Goal: Use online tool/utility: Utilize a website feature to perform a specific function

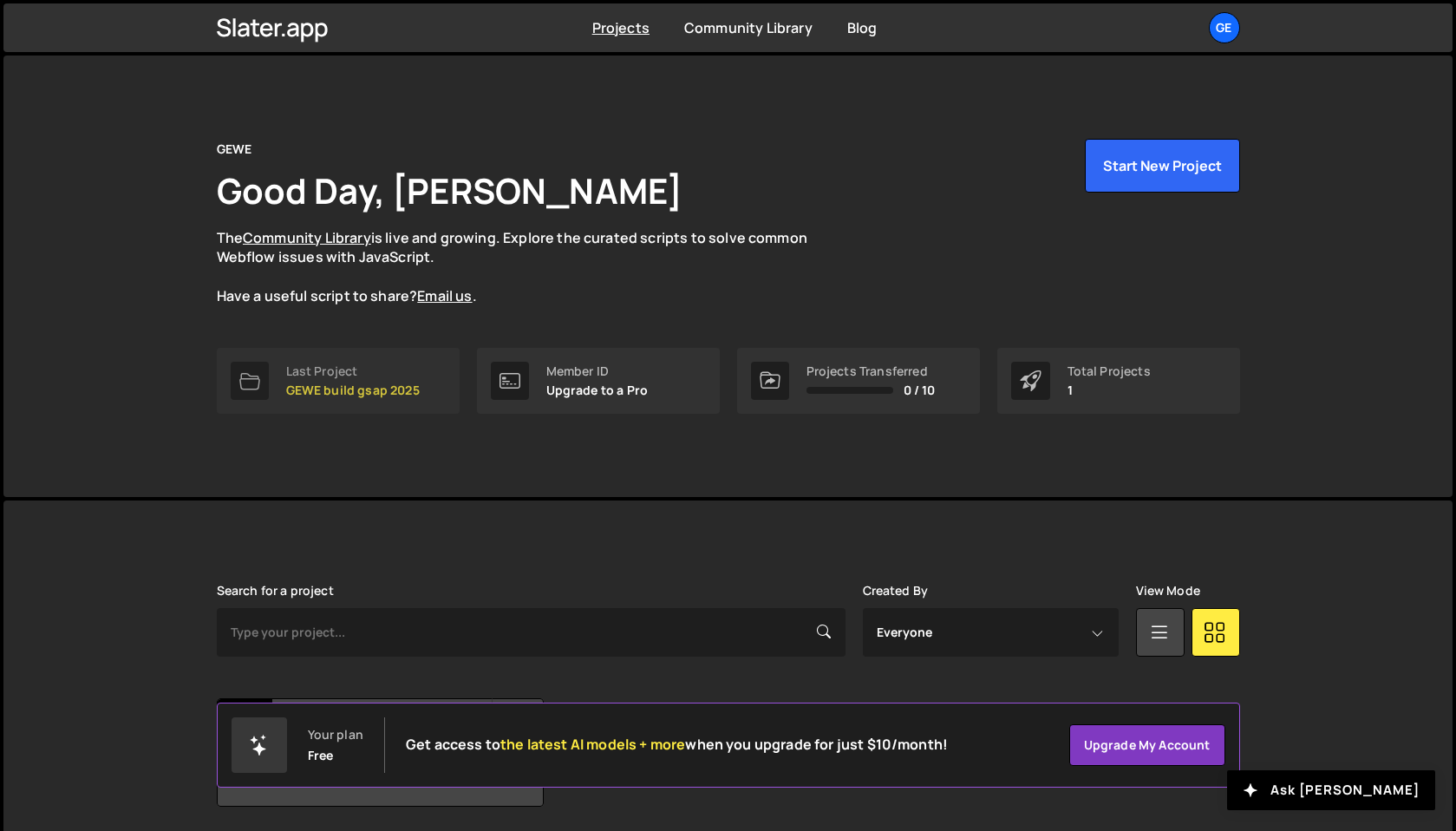
click at [360, 395] on p "GEWE build gsap 2025" at bounding box center [353, 390] width 134 height 14
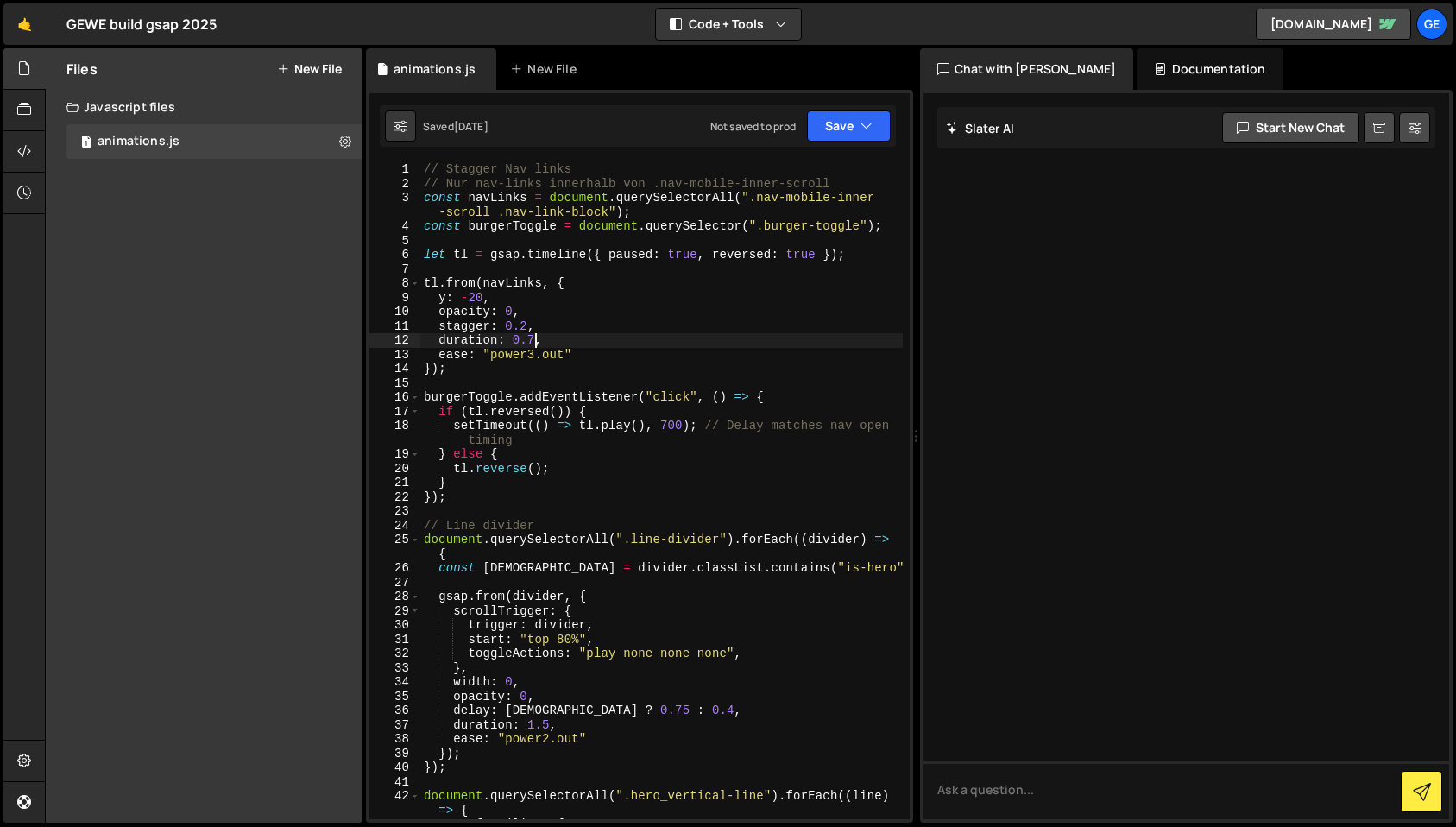
click at [536, 341] on div "// Stagger Nav links // Nur nav-links innerhalb von .nav-mobile-inner-scroll co…" at bounding box center [661, 505] width 483 height 686
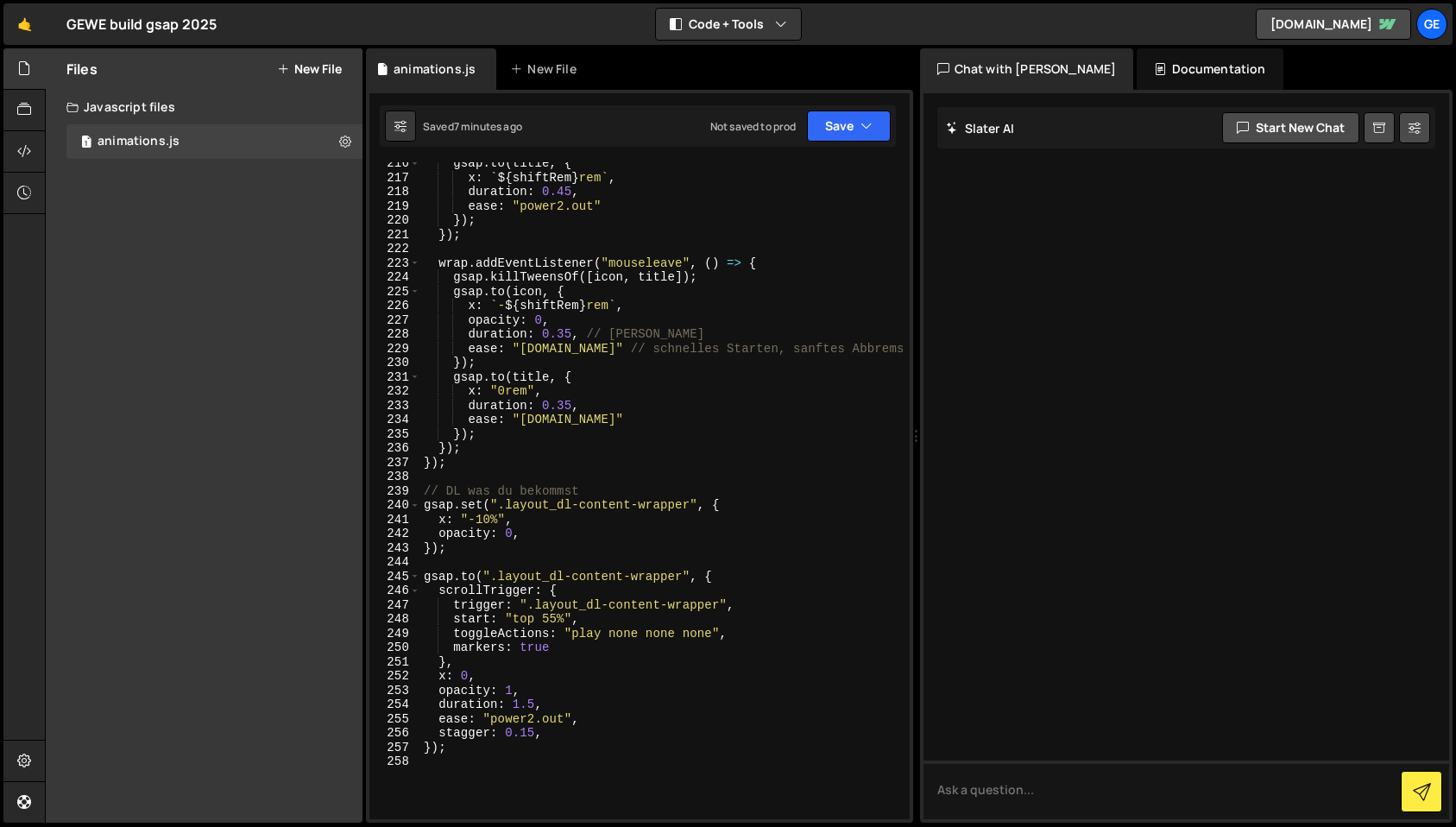
scroll to position [3286, 0]
click at [535, 698] on div "gsap . to ( title , { x : ` ${ shiftRem } rem ` , duration : 0.45 , ease : "pow…" at bounding box center [661, 495] width 483 height 686
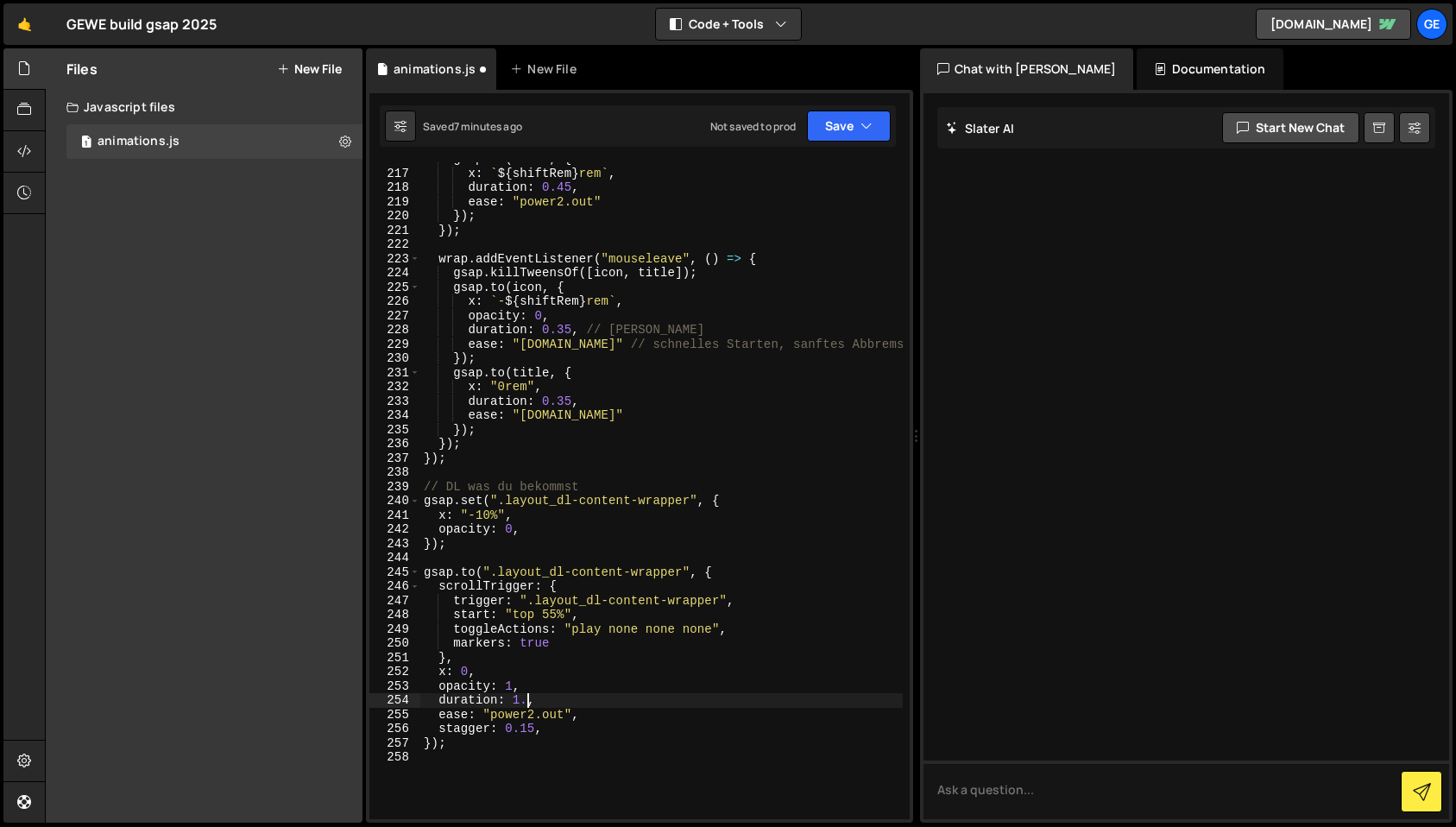
scroll to position [0, 7]
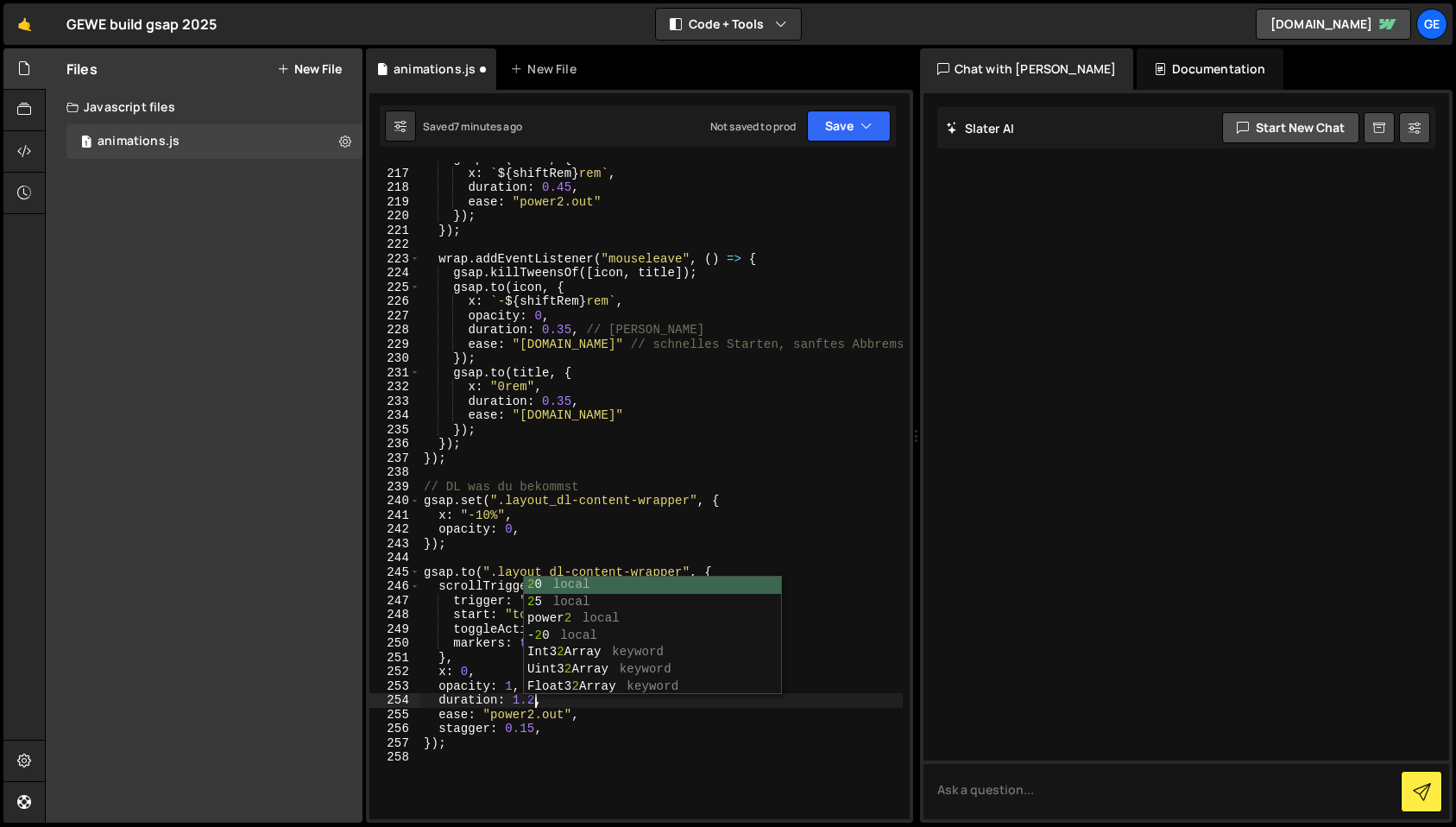
click at [595, 731] on div "gsap . to ( title , { x : ` ${ shiftRem } rem ` , duration : 0.45 , ease : "pow…" at bounding box center [661, 495] width 483 height 686
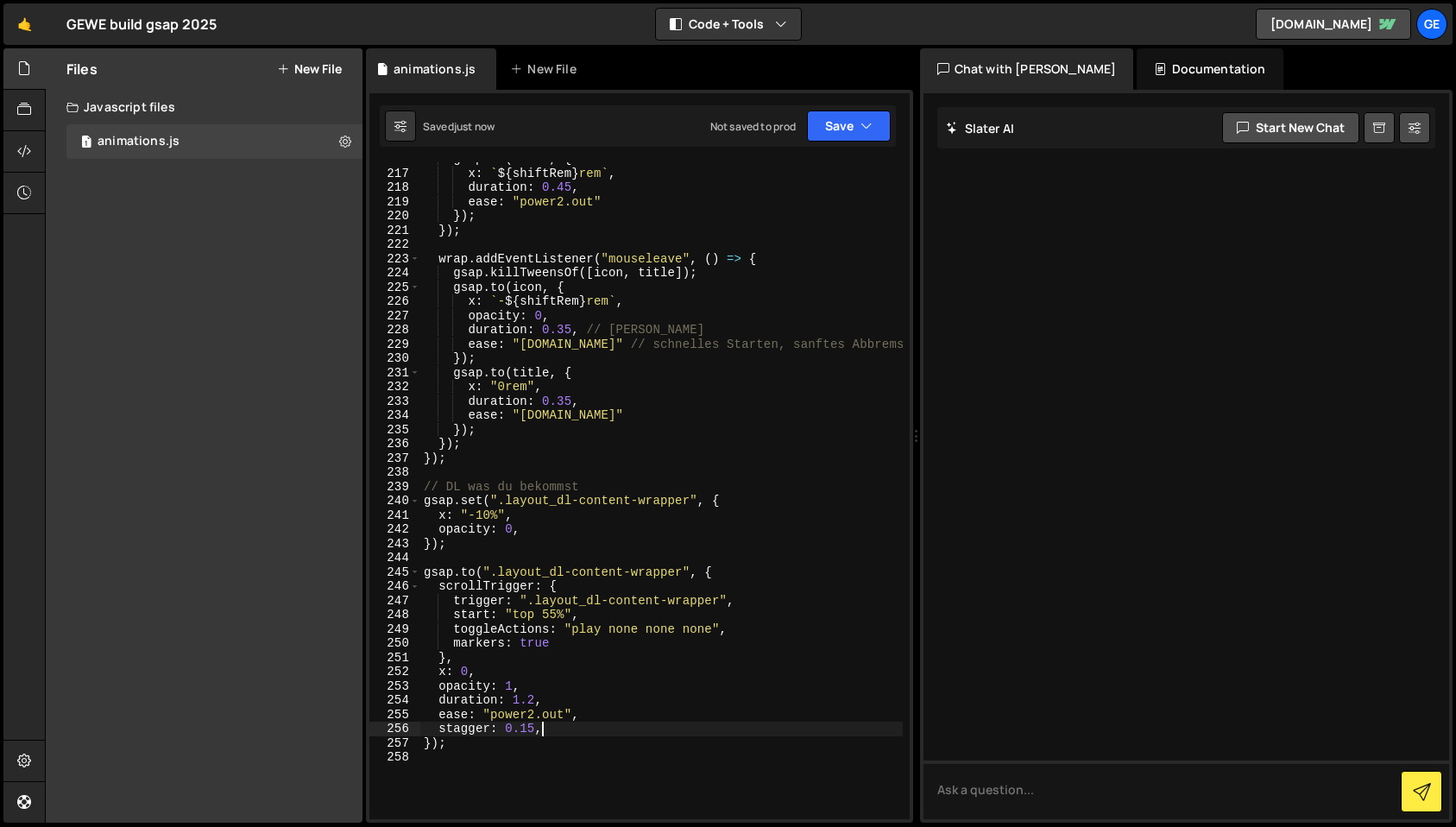
type textarea "stagger: 0.15,"
